Goal: Answer question/provide support: Share knowledge or assist other users

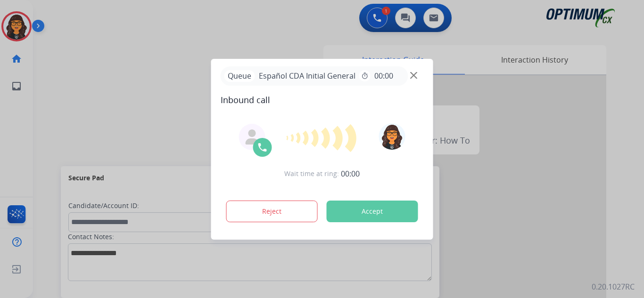
click at [359, 213] on button "Accept" at bounding box center [372, 212] width 91 height 22
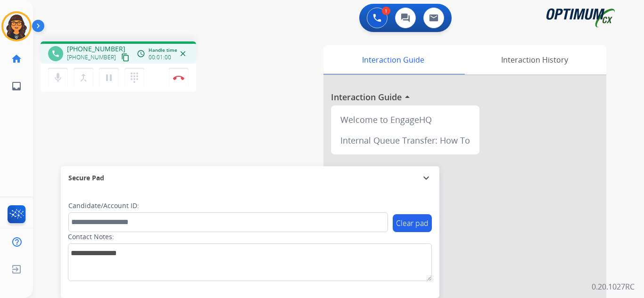
click at [121, 59] on mat-icon "content_copy" at bounding box center [125, 57] width 8 height 8
click at [178, 76] on img at bounding box center [178, 77] width 11 height 5
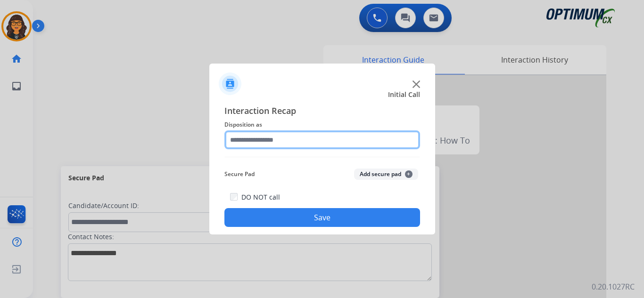
click at [260, 137] on input "text" at bounding box center [322, 140] width 196 height 19
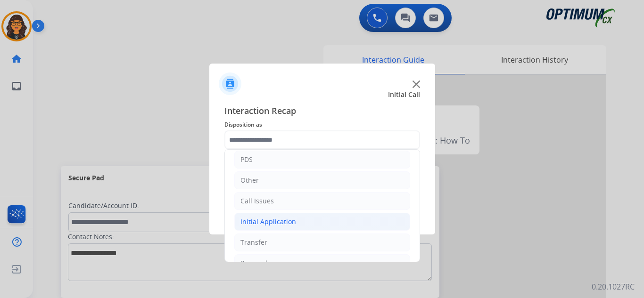
drag, startPoint x: 267, startPoint y: 217, endPoint x: 286, endPoint y: 218, distance: 18.9
click at [267, 217] on div "Initial Application" at bounding box center [268, 221] width 56 height 9
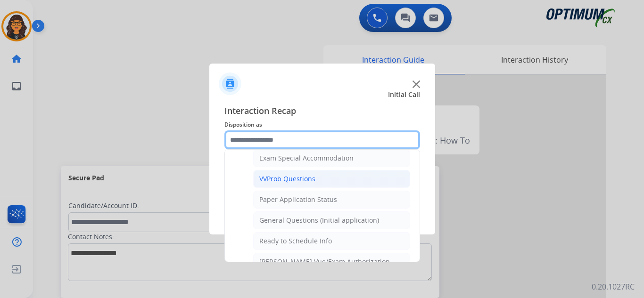
scroll to position [471, 0]
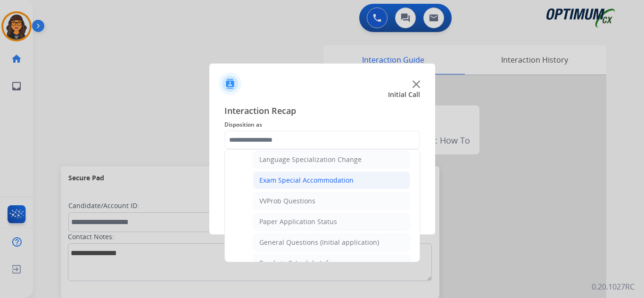
click at [305, 181] on div "Exam Special Accommodation" at bounding box center [306, 180] width 94 height 9
type input "**********"
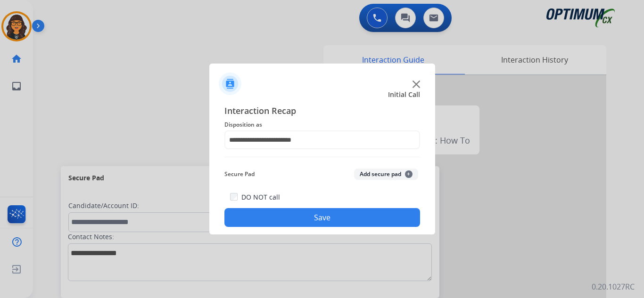
click at [311, 217] on button "Save" at bounding box center [322, 217] width 196 height 19
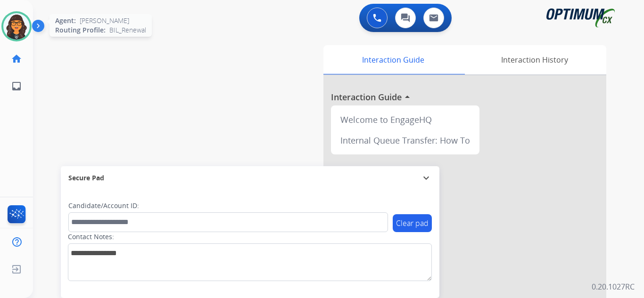
click at [30, 29] on div at bounding box center [16, 26] width 30 height 30
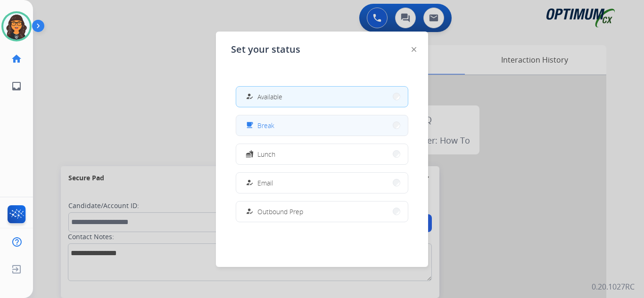
click at [292, 133] on button "free_breakfast Break" at bounding box center [322, 125] width 172 height 20
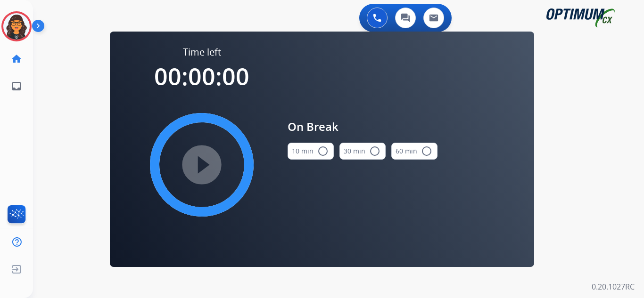
click at [308, 143] on button "10 min radio_button_unchecked" at bounding box center [310, 151] width 46 height 17
click at [207, 164] on mat-icon "play_circle_filled" at bounding box center [201, 164] width 11 height 11
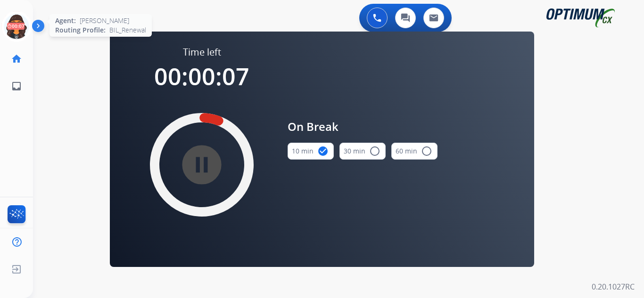
click at [21, 25] on icon at bounding box center [16, 26] width 31 height 31
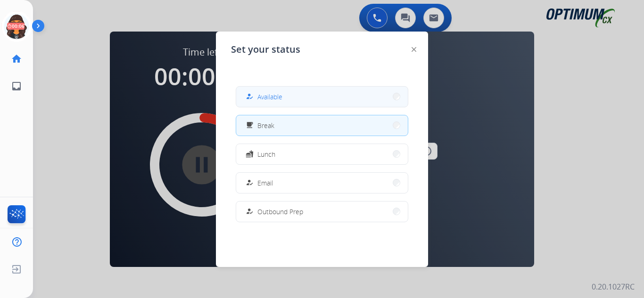
click at [276, 96] on span "Available" at bounding box center [269, 97] width 25 height 10
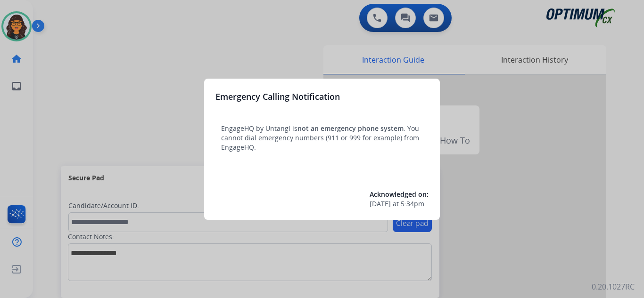
click at [67, 13] on div at bounding box center [322, 149] width 644 height 298
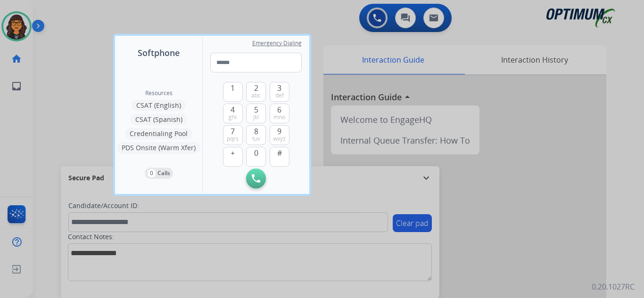
click at [66, 13] on div at bounding box center [322, 149] width 644 height 298
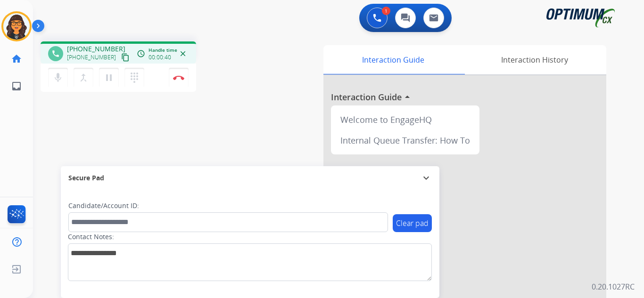
click at [121, 58] on mat-icon "content_copy" at bounding box center [125, 57] width 8 height 8
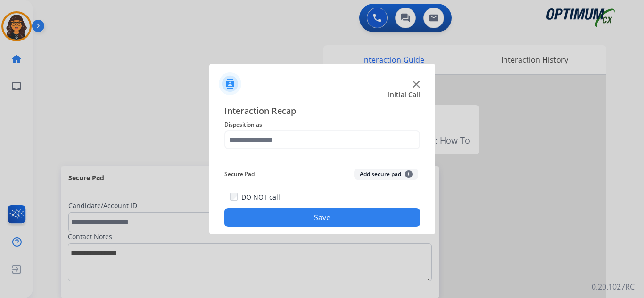
click at [254, 151] on div "Interaction Recap Disposition as Secure Pad Add secure pad + DO NOT call Save" at bounding box center [322, 165] width 196 height 123
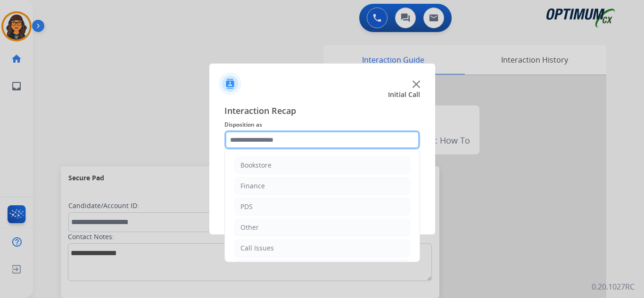
click at [263, 140] on input "text" at bounding box center [322, 140] width 196 height 19
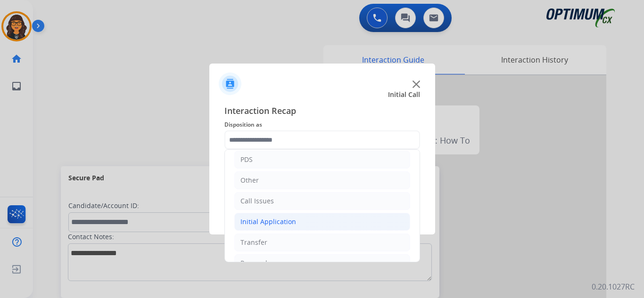
click at [270, 220] on div "Initial Application" at bounding box center [268, 221] width 56 height 9
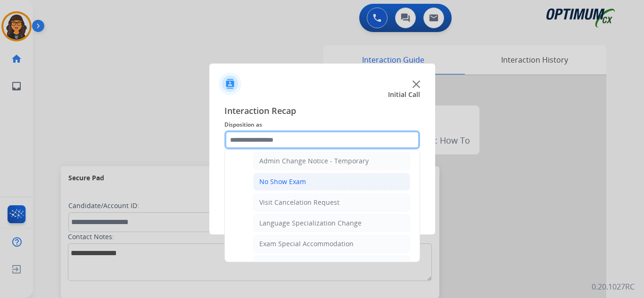
scroll to position [424, 0]
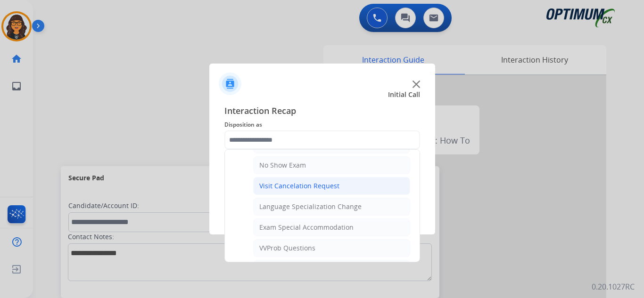
click at [310, 183] on div "Visit Cancelation Request" at bounding box center [299, 185] width 80 height 9
type input "**********"
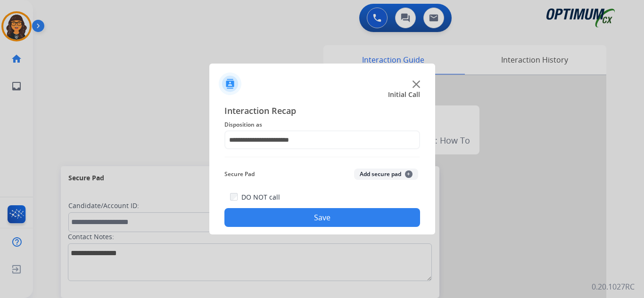
click at [295, 214] on button "Save" at bounding box center [322, 217] width 196 height 19
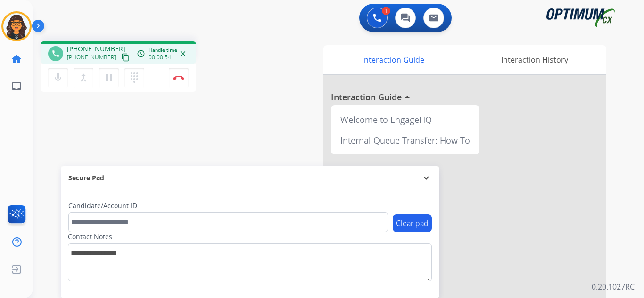
click at [121, 56] on mat-icon "content_copy" at bounding box center [125, 57] width 8 height 8
drag, startPoint x: 115, startPoint y: 59, endPoint x: 114, endPoint y: 50, distance: 9.5
click at [121, 59] on mat-icon "content_copy" at bounding box center [125, 57] width 8 height 8
click at [180, 74] on button "Disconnect" at bounding box center [179, 78] width 20 height 20
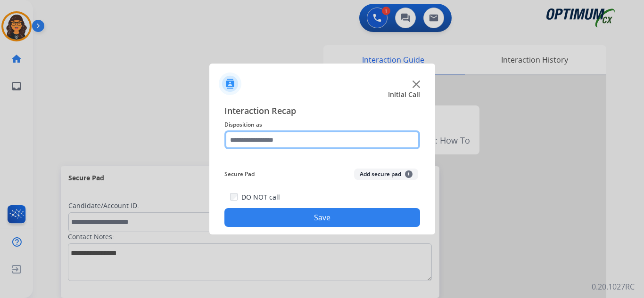
click at [280, 140] on input "text" at bounding box center [322, 140] width 196 height 19
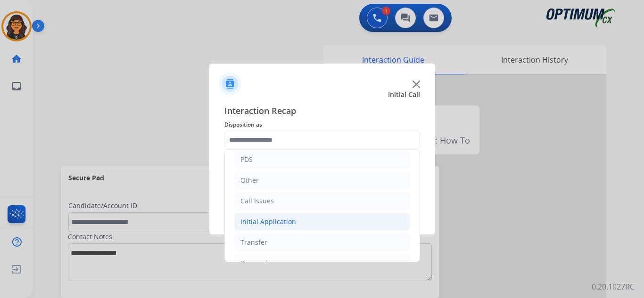
click at [262, 224] on div "Initial Application" at bounding box center [268, 221] width 56 height 9
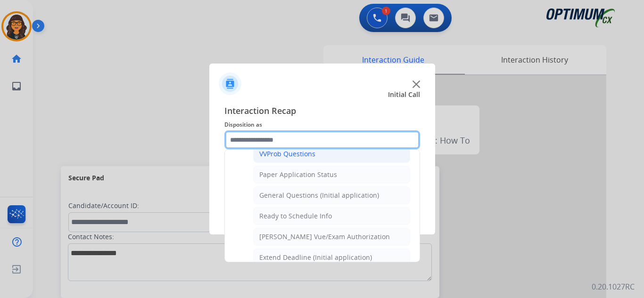
scroll to position [566, 0]
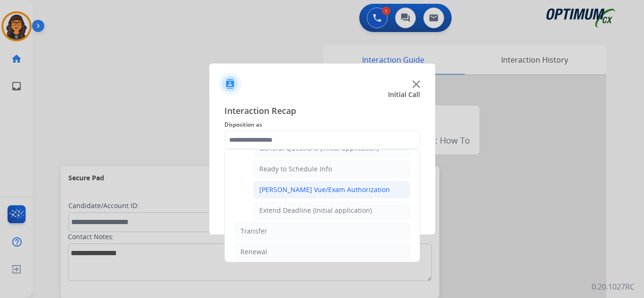
click at [326, 195] on li "[PERSON_NAME] Vue/Exam Authorization" at bounding box center [331, 190] width 157 height 18
type input "**********"
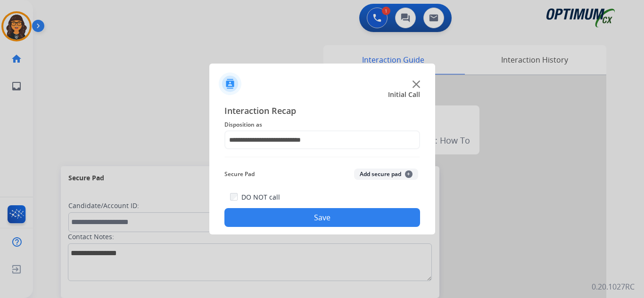
click at [311, 222] on button "Save" at bounding box center [322, 217] width 196 height 19
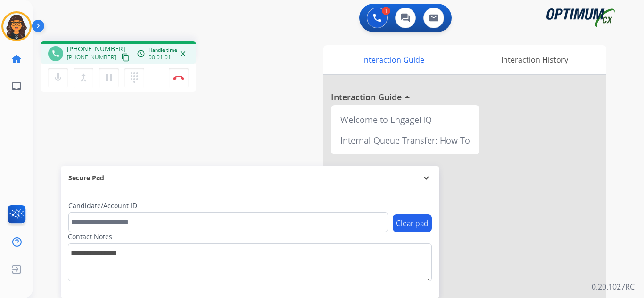
click at [121, 56] on mat-icon "content_copy" at bounding box center [125, 57] width 8 height 8
click at [179, 74] on button "Disconnect" at bounding box center [179, 78] width 20 height 20
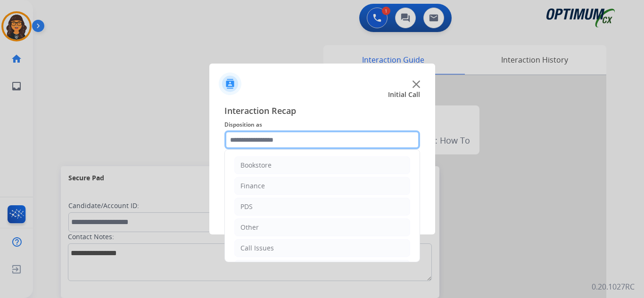
click at [240, 134] on input "text" at bounding box center [322, 140] width 196 height 19
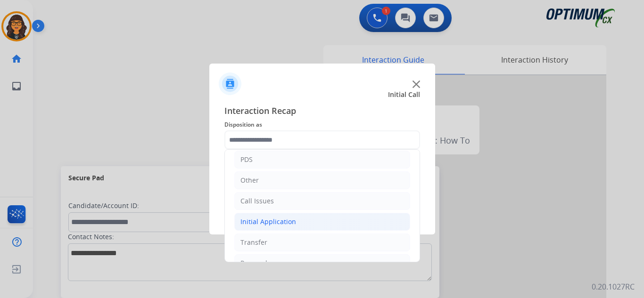
click at [289, 222] on div "Initial Application" at bounding box center [268, 221] width 56 height 9
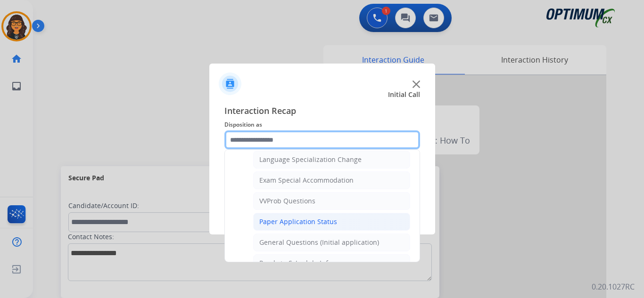
scroll to position [518, 0]
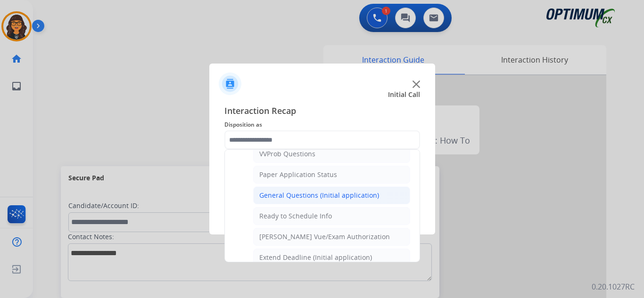
click at [330, 197] on div "General Questions (Initial application)" at bounding box center [319, 195] width 120 height 9
type input "**********"
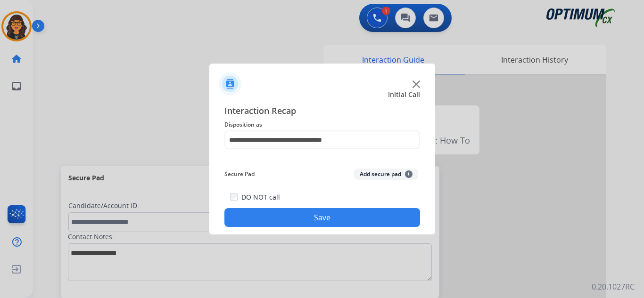
click at [319, 218] on button "Save" at bounding box center [322, 217] width 196 height 19
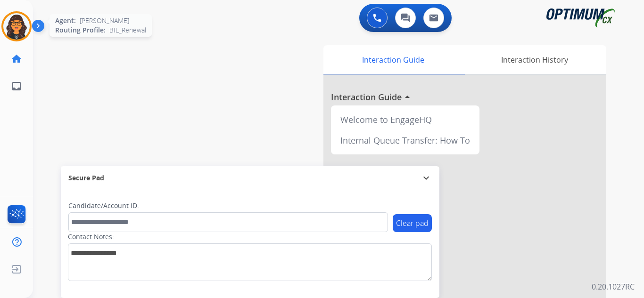
click at [14, 25] on img at bounding box center [16, 26] width 26 height 26
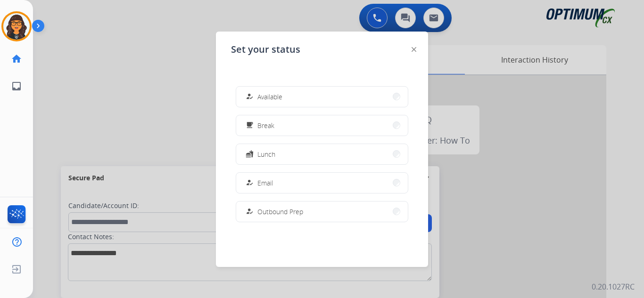
drag, startPoint x: 299, startPoint y: 99, endPoint x: 324, endPoint y: 106, distance: 26.4
click at [299, 99] on button "how_to_reg Available" at bounding box center [322, 97] width 172 height 20
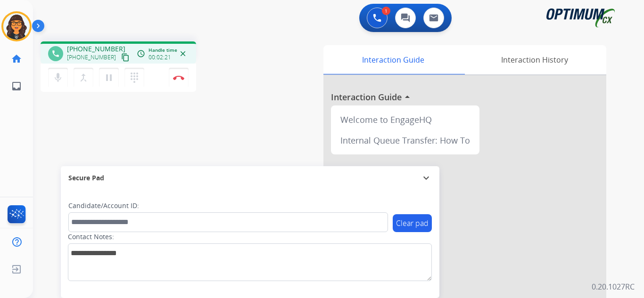
click at [120, 58] on button "content_copy" at bounding box center [125, 57] width 11 height 11
click at [178, 75] on img at bounding box center [178, 77] width 11 height 5
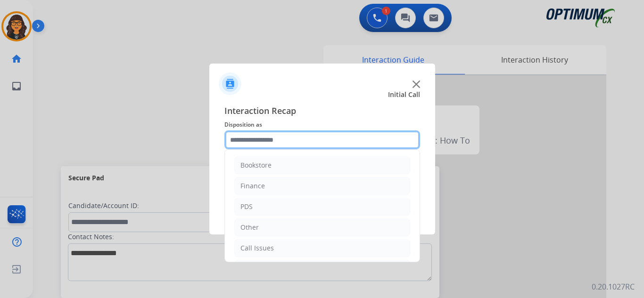
click at [252, 138] on input "text" at bounding box center [322, 140] width 196 height 19
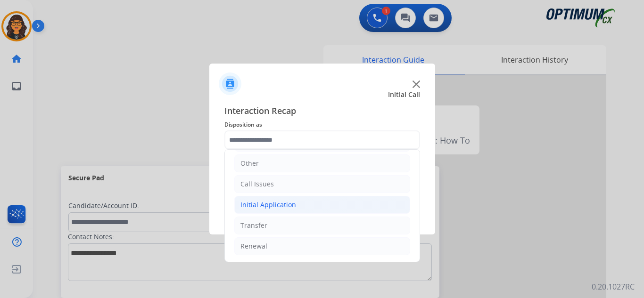
click at [271, 205] on div "Initial Application" at bounding box center [268, 204] width 56 height 9
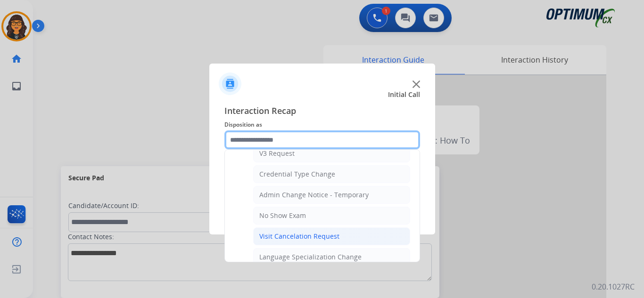
scroll to position [394, 0]
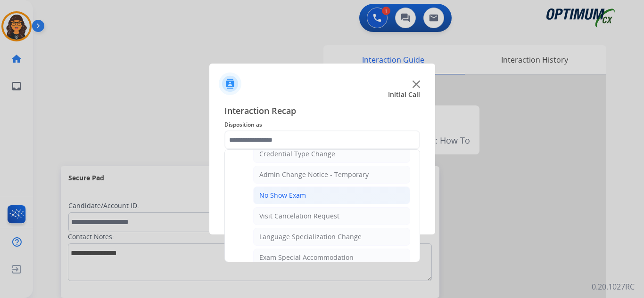
click at [281, 194] on div "No Show Exam" at bounding box center [282, 195] width 47 height 9
type input "**********"
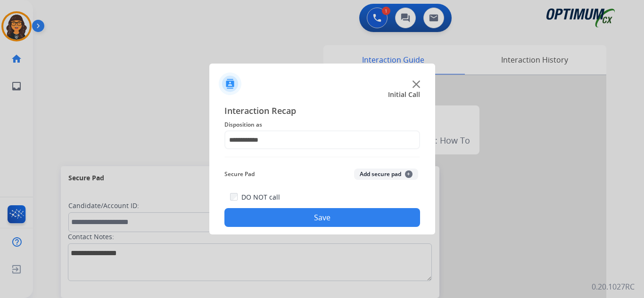
click at [286, 212] on button "Save" at bounding box center [322, 217] width 196 height 19
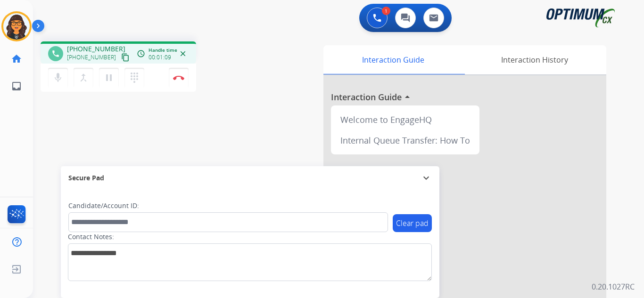
click at [121, 57] on mat-icon "content_copy" at bounding box center [125, 57] width 8 height 8
click at [176, 78] on img at bounding box center [178, 77] width 11 height 5
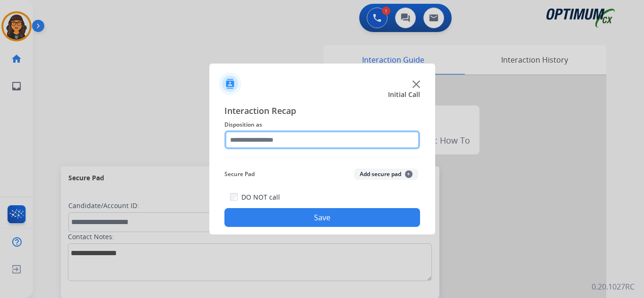
click at [272, 137] on input "text" at bounding box center [322, 140] width 196 height 19
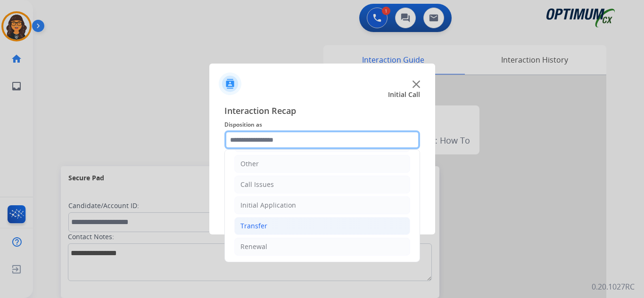
scroll to position [64, 0]
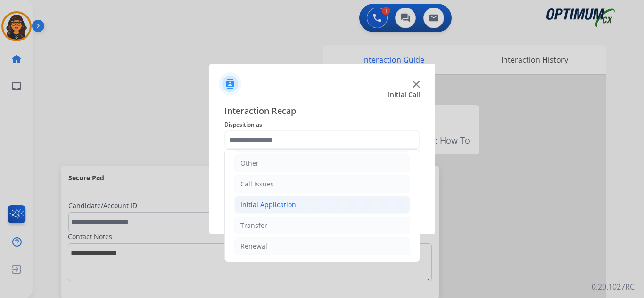
click at [274, 204] on div "Initial Application" at bounding box center [268, 204] width 56 height 9
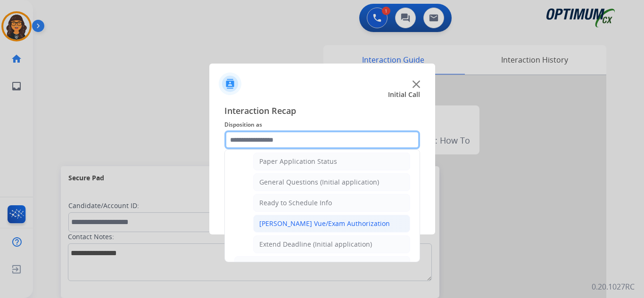
scroll to position [535, 0]
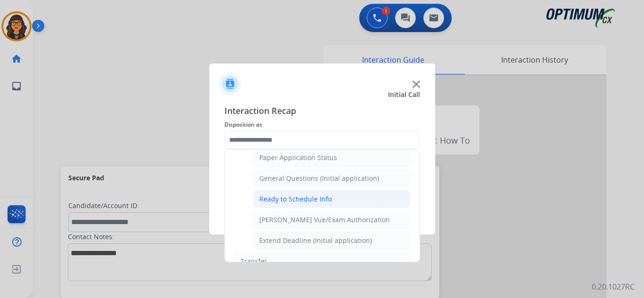
click at [321, 199] on div "Ready to Schedule Info" at bounding box center [295, 199] width 73 height 9
type input "**********"
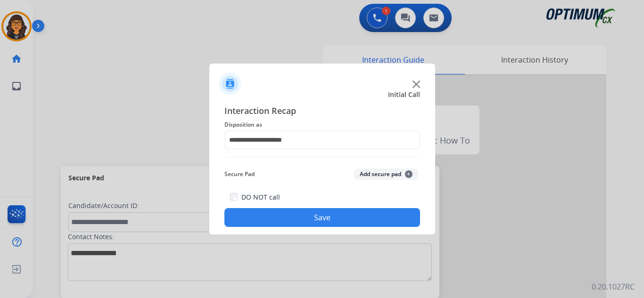
click at [324, 217] on button "Save" at bounding box center [322, 217] width 196 height 19
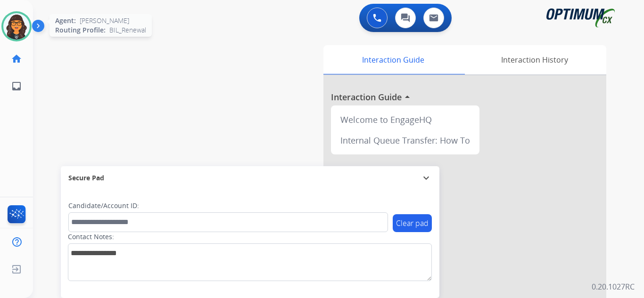
click at [21, 23] on img at bounding box center [16, 26] width 26 height 26
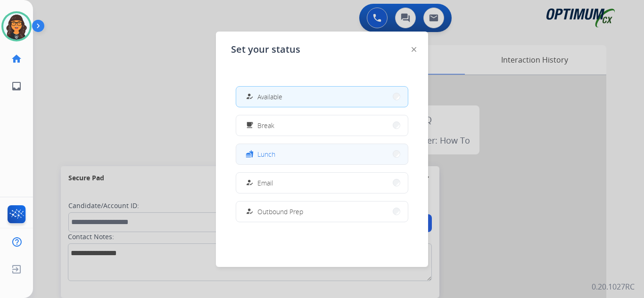
click at [273, 156] on span "Lunch" at bounding box center [266, 154] width 18 height 10
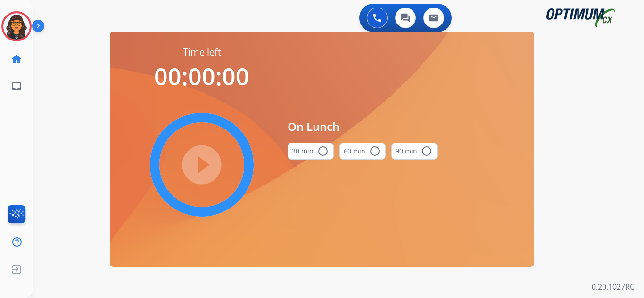
click at [305, 148] on button "30 min radio_button_unchecked" at bounding box center [310, 151] width 46 height 17
click at [207, 163] on mat-icon "play_circle_filled" at bounding box center [201, 164] width 11 height 11
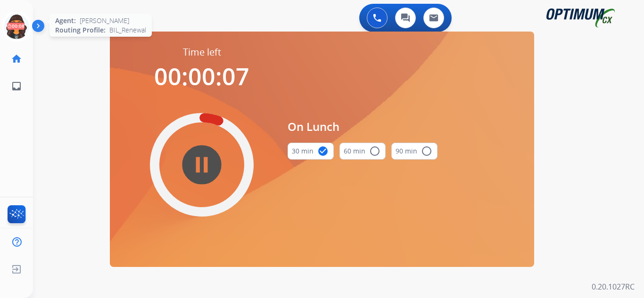
click at [13, 23] on icon at bounding box center [16, 26] width 31 height 31
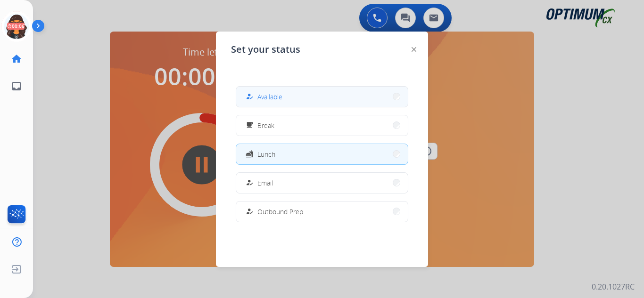
click at [272, 96] on span "Available" at bounding box center [269, 97] width 25 height 10
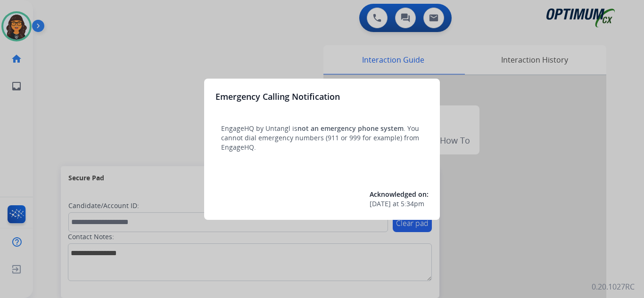
click at [63, 13] on div at bounding box center [322, 149] width 644 height 298
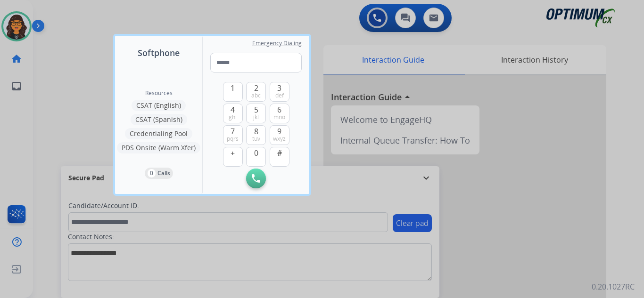
click at [63, 12] on div at bounding box center [322, 149] width 644 height 298
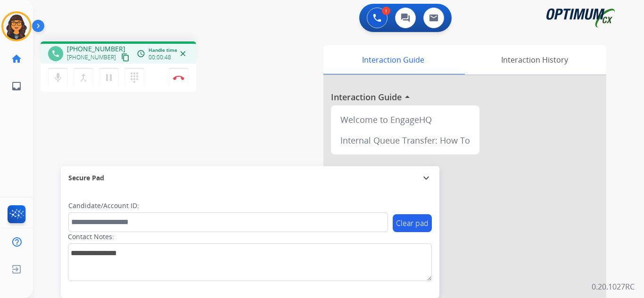
click at [121, 56] on mat-icon "content_copy" at bounding box center [125, 57] width 8 height 8
click at [179, 80] on img at bounding box center [178, 77] width 11 height 5
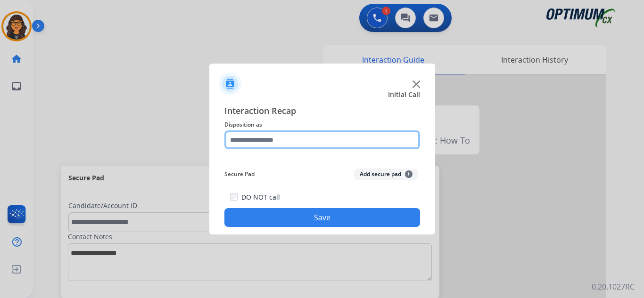
click at [249, 134] on input "text" at bounding box center [322, 140] width 196 height 19
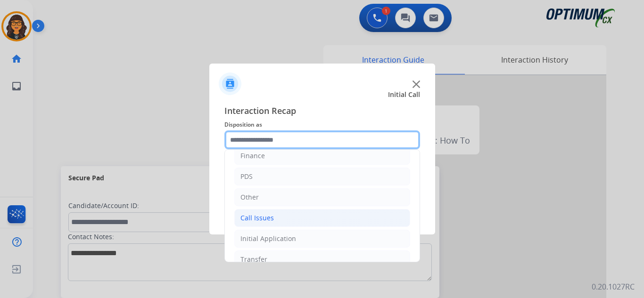
scroll to position [64, 0]
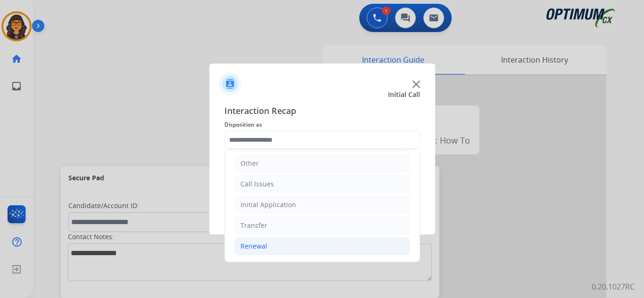
click at [247, 248] on div "Renewal" at bounding box center [253, 246] width 27 height 9
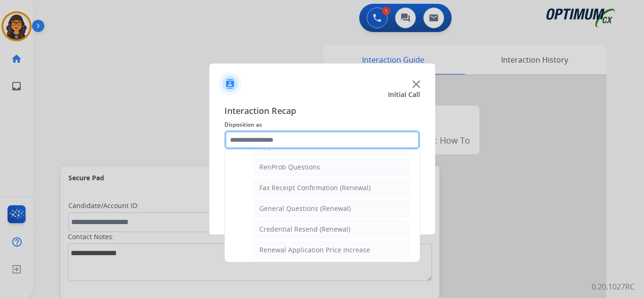
scroll to position [253, 0]
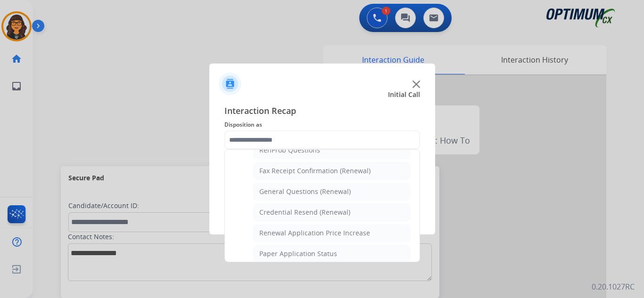
drag, startPoint x: 295, startPoint y: 189, endPoint x: 300, endPoint y: 214, distance: 25.5
click at [295, 189] on div "General Questions (Renewal)" at bounding box center [304, 191] width 91 height 9
type input "**********"
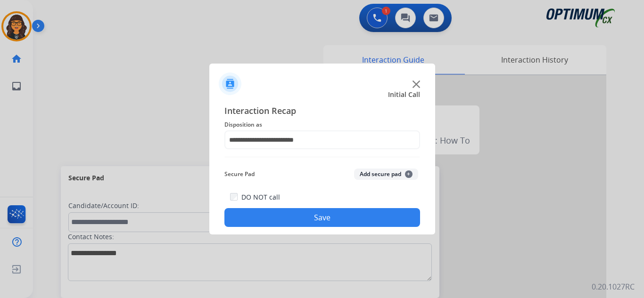
click at [302, 217] on button "Save" at bounding box center [322, 217] width 196 height 19
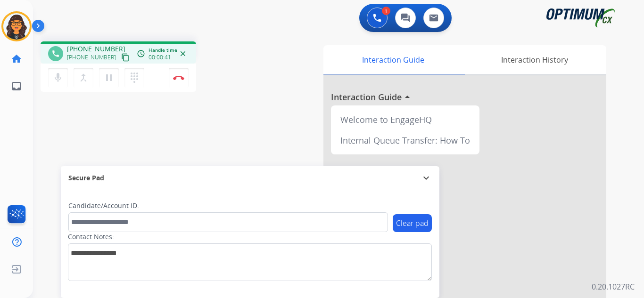
click at [121, 58] on mat-icon "content_copy" at bounding box center [125, 57] width 8 height 8
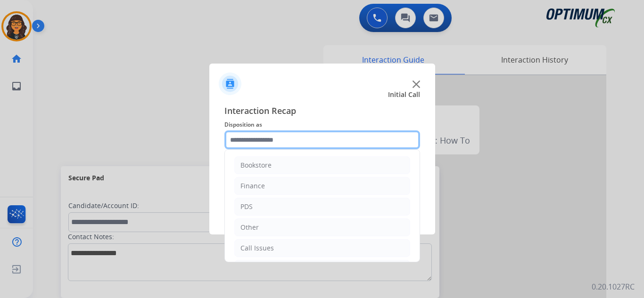
click at [269, 137] on input "text" at bounding box center [322, 140] width 196 height 19
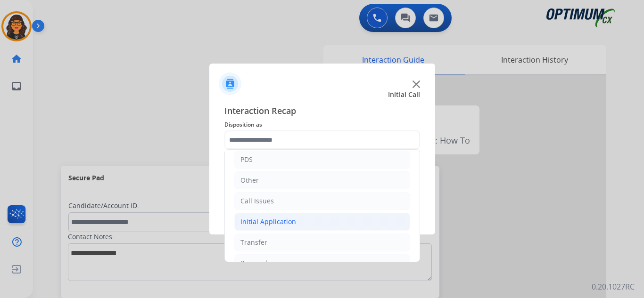
click at [263, 222] on div "Initial Application" at bounding box center [268, 221] width 56 height 9
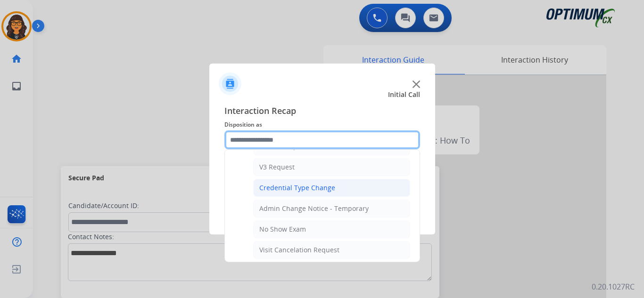
scroll to position [377, 0]
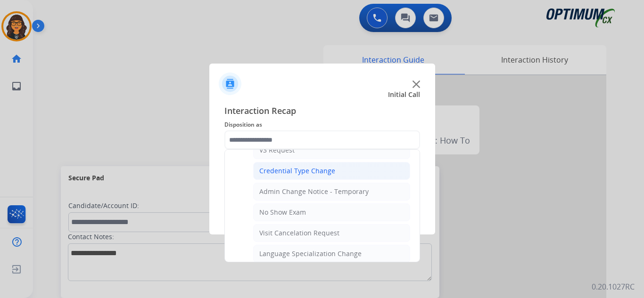
click at [281, 213] on div "No Show Exam" at bounding box center [282, 212] width 47 height 9
type input "**********"
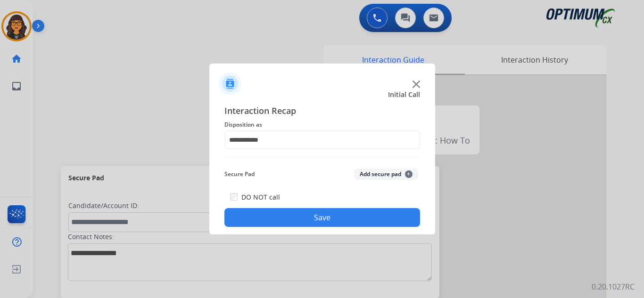
click at [284, 211] on button "Save" at bounding box center [322, 217] width 196 height 19
